Goal: Task Accomplishment & Management: Use online tool/utility

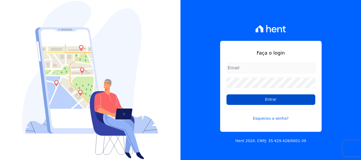
type input "[EMAIL_ADDRESS][DOMAIN_NAME]"
click at [254, 98] on input "Entrar" at bounding box center [270, 100] width 89 height 11
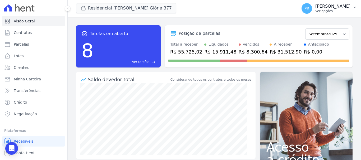
click at [323, 11] on p "Ver opções" at bounding box center [332, 11] width 35 height 4
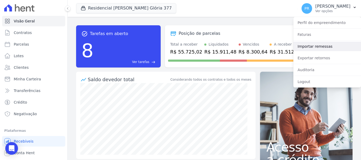
click at [313, 46] on link "Importar remessas" at bounding box center [327, 47] width 68 height 10
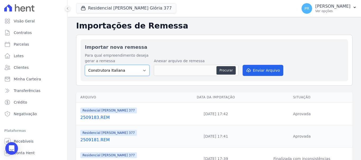
click at [127, 68] on select "Construtora Italiana Residencial Maria da Glória 277 Residencial Maria da Glóri…" at bounding box center [117, 70] width 65 height 11
select select "0cd9190e-dfd9-46e5-afc8-7298ef4c0c2b"
click at [85, 65] on select "Construtora Italiana Residencial Maria da Glória 277 Residencial Maria da Glóri…" at bounding box center [117, 70] width 65 height 11
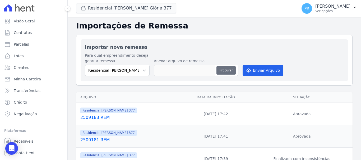
click at [225, 67] on button "Procurar" at bounding box center [225, 70] width 19 height 8
type input "2509191.REM"
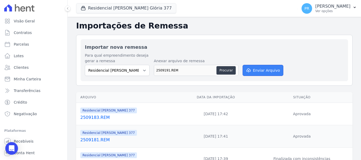
click at [248, 71] on icon "submit" at bounding box center [247, 70] width 5 height 4
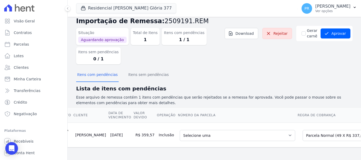
scroll to position [0, 52]
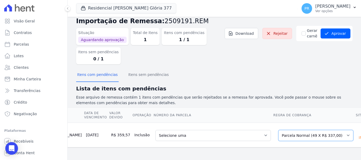
click at [288, 132] on select "Selecione uma Nova Parcela Avulsa Parcela Avulsa Existente Parcela Normal (49 X…" at bounding box center [315, 135] width 75 height 11
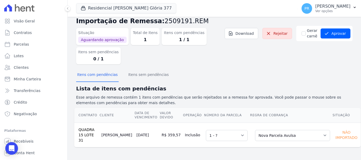
scroll to position [7, 0]
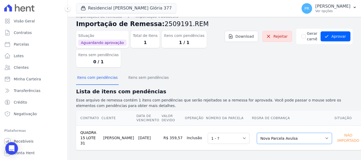
click at [289, 136] on select "Selecione uma Nova Parcela Avulsa Parcela Avulsa Existente Parcela Normal (49 X…" at bounding box center [294, 138] width 75 height 11
click at [257, 133] on select "Selecione uma Nova Parcela Avulsa Parcela Avulsa Existente Parcela Normal (49 X…" at bounding box center [294, 138] width 75 height 11
click at [287, 137] on select "Selecione uma Nova Parcela Avulsa Parcela Avulsa Existente Parcela Normal (49 X…" at bounding box center [294, 138] width 75 height 11
click at [257, 133] on select "Selecione uma Nova Parcela Avulsa Parcela Avulsa Existente Parcela Normal (49 X…" at bounding box center [294, 138] width 75 height 11
click at [299, 137] on select "Selecione uma Nova Parcela Avulsa Parcela Avulsa Existente Parcela Normal (49 X…" at bounding box center [294, 138] width 75 height 11
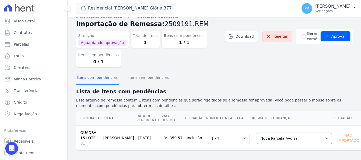
click at [257, 133] on select "Selecione uma Nova Parcela Avulsa Parcela Avulsa Existente Parcela Normal (49 X…" at bounding box center [294, 138] width 75 height 11
click at [333, 35] on button "Aprovar" at bounding box center [335, 36] width 30 height 10
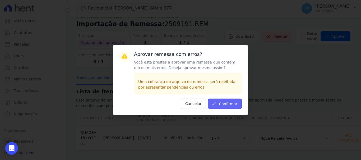
click at [226, 105] on button "Confirmar" at bounding box center [225, 104] width 34 height 10
